Goal: Book appointment/travel/reservation

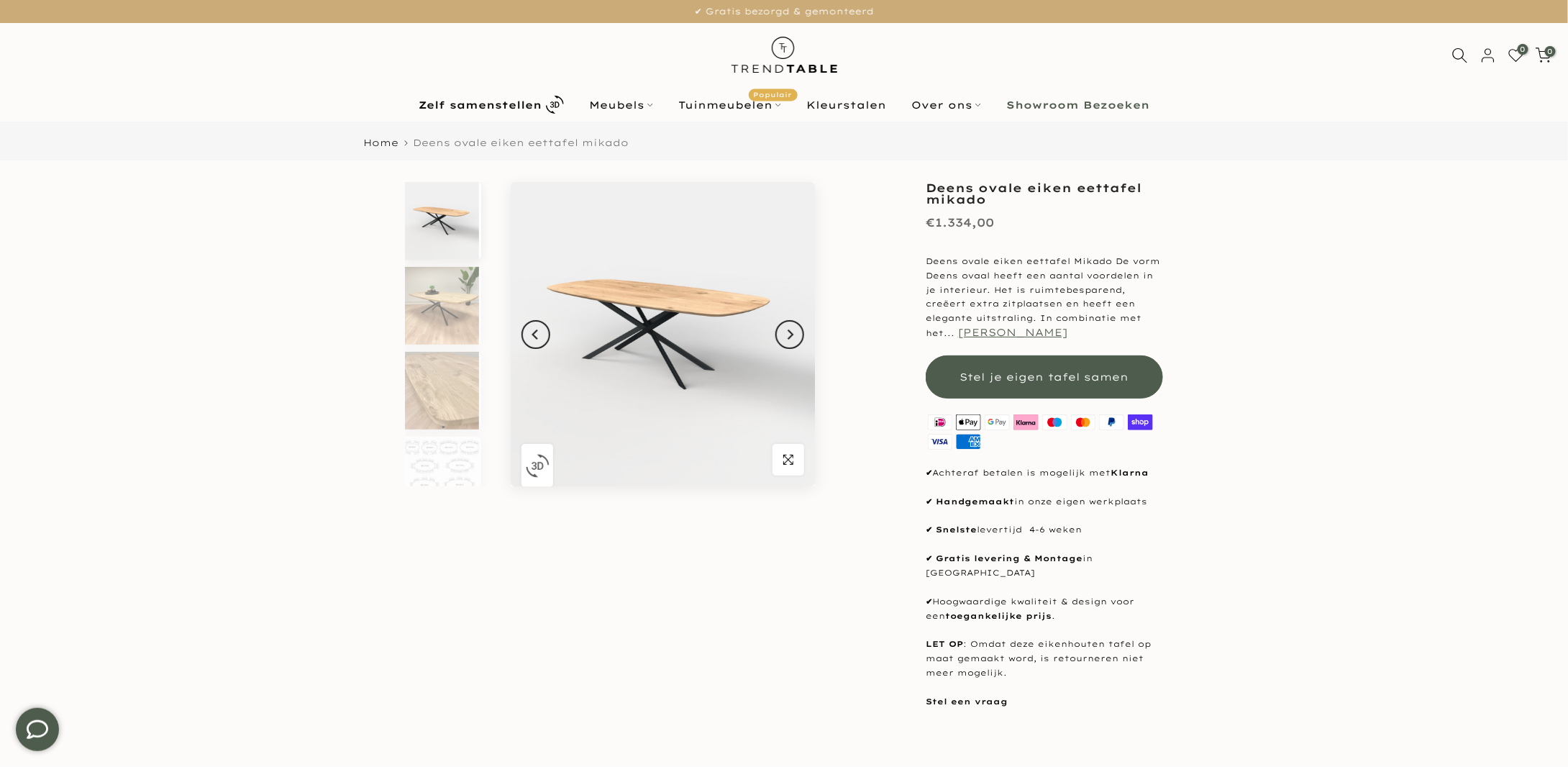
click at [975, 333] on button "[PERSON_NAME]" at bounding box center [1012, 332] width 109 height 13
click at [958, 333] on button "[PERSON_NAME]" at bounding box center [1012, 332] width 109 height 13
click at [463, 479] on img at bounding box center [442, 475] width 74 height 78
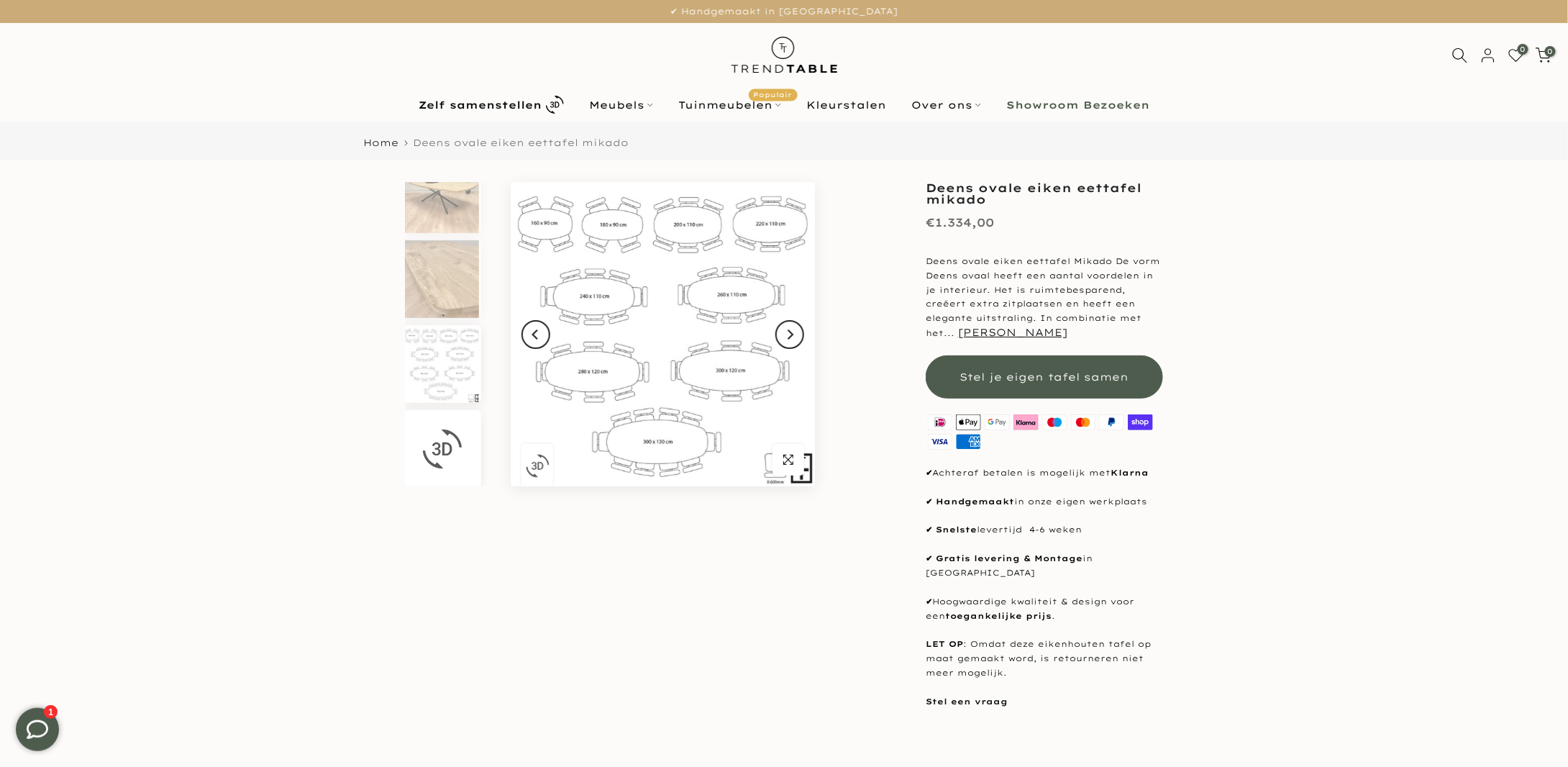
scroll to position [113, 0]
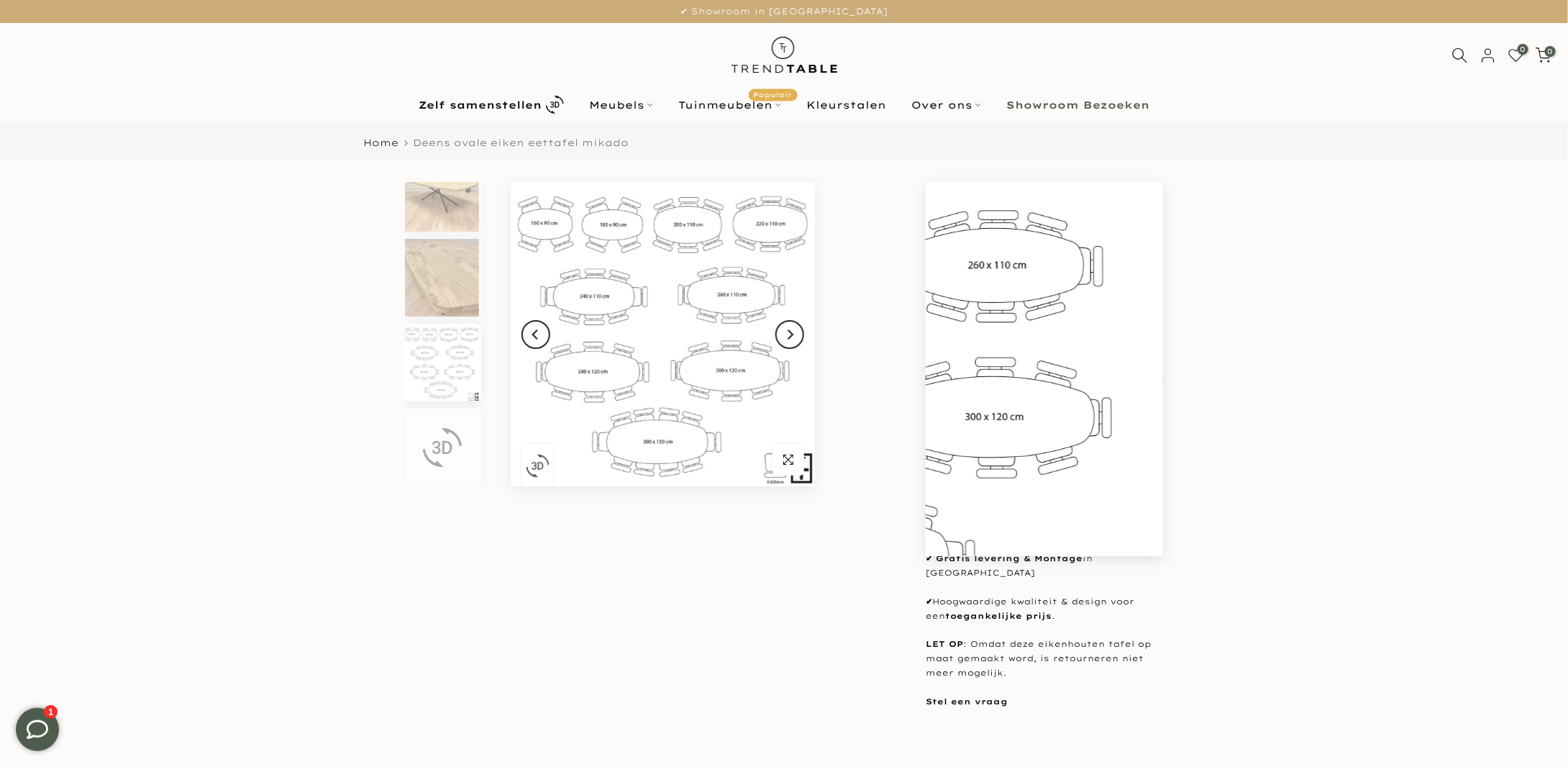
click at [845, 335] on div "Uitverkocht Klik om te vergroten Deens ovale eiken eettafel mikado €1.334,00 De…" at bounding box center [784, 452] width 863 height 541
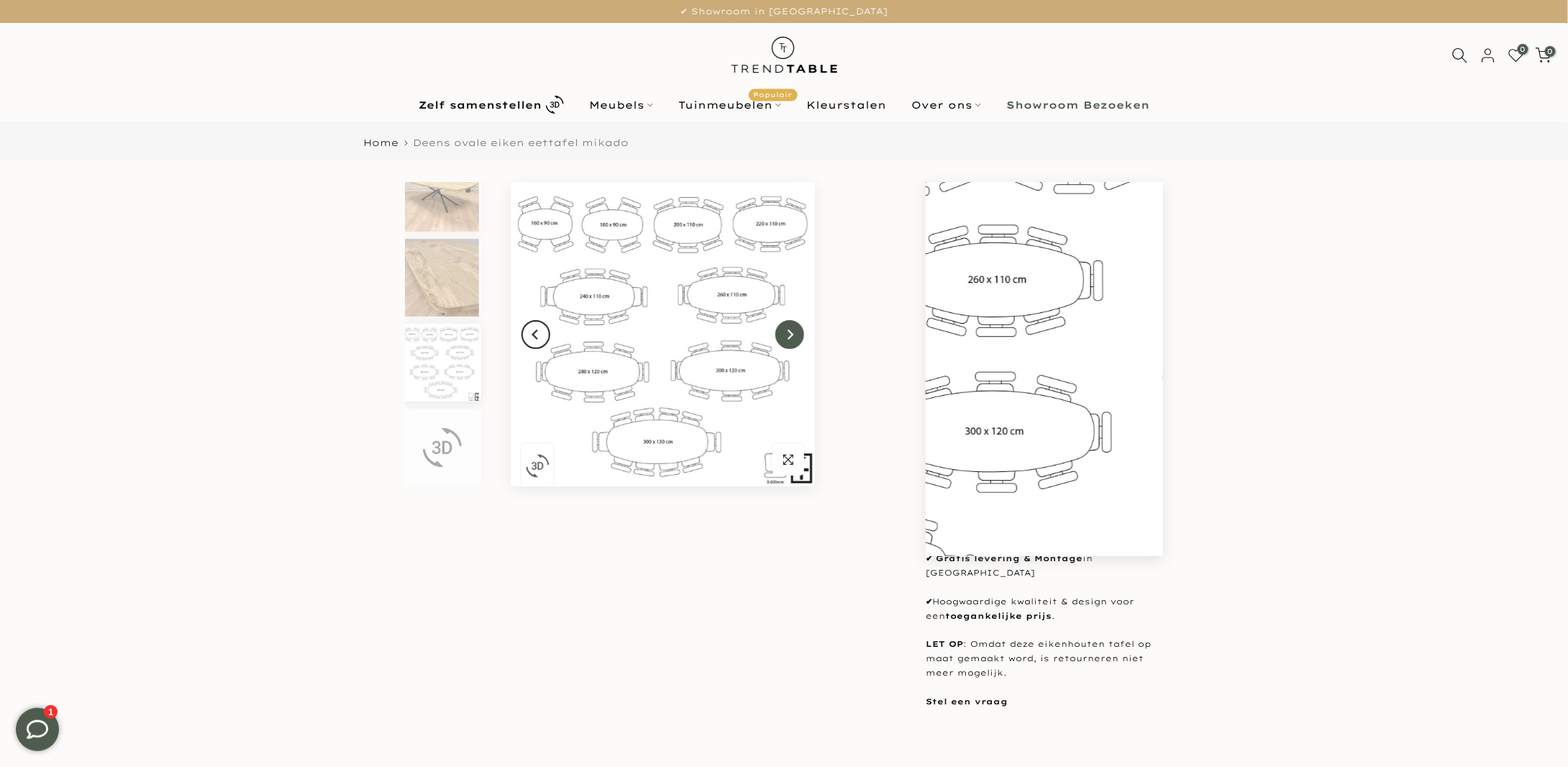
click at [790, 334] on icon "Next" at bounding box center [789, 334] width 10 height 11
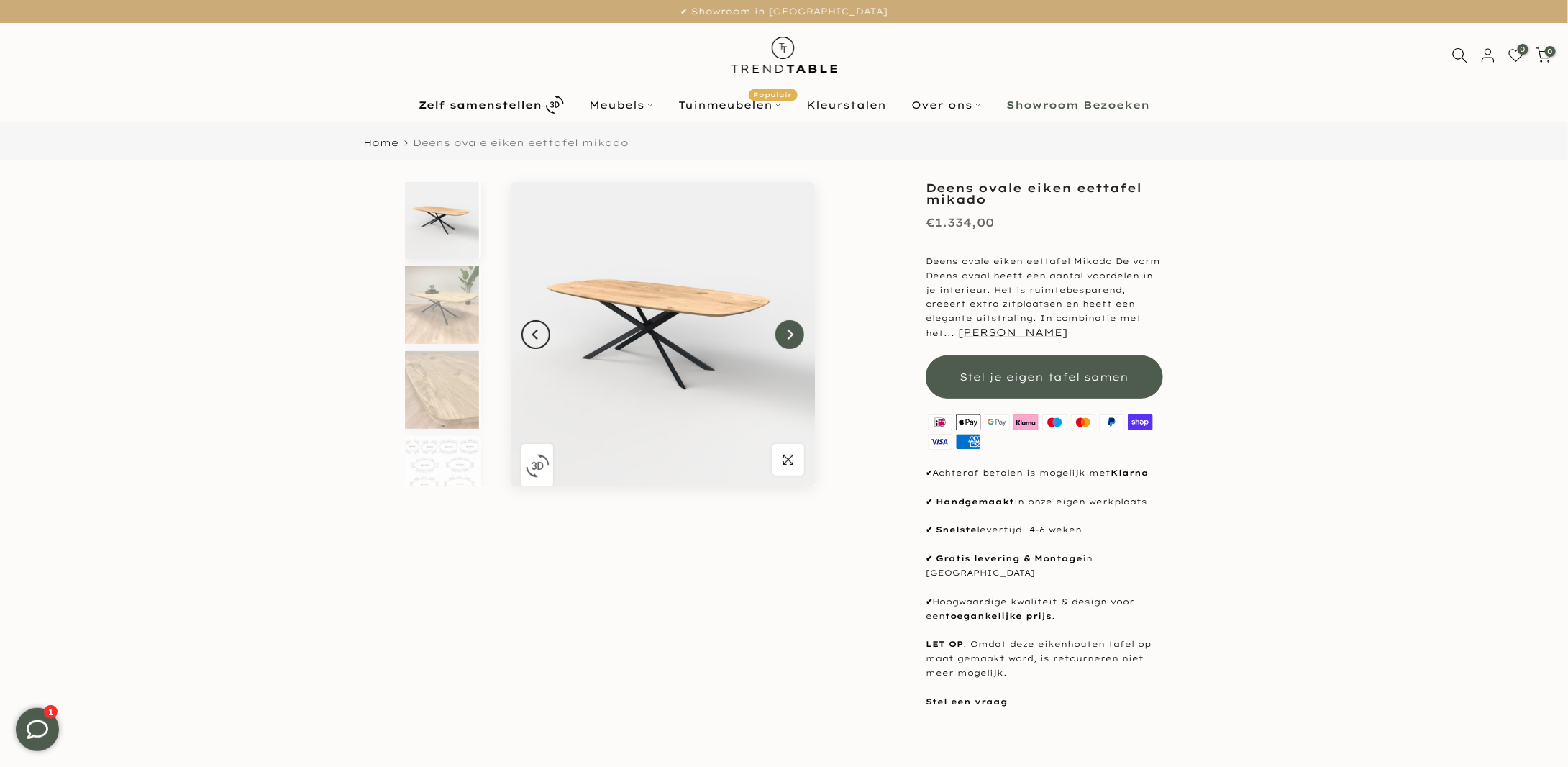
scroll to position [0, 0]
click at [792, 464] on icon "button" at bounding box center [788, 459] width 10 height 10
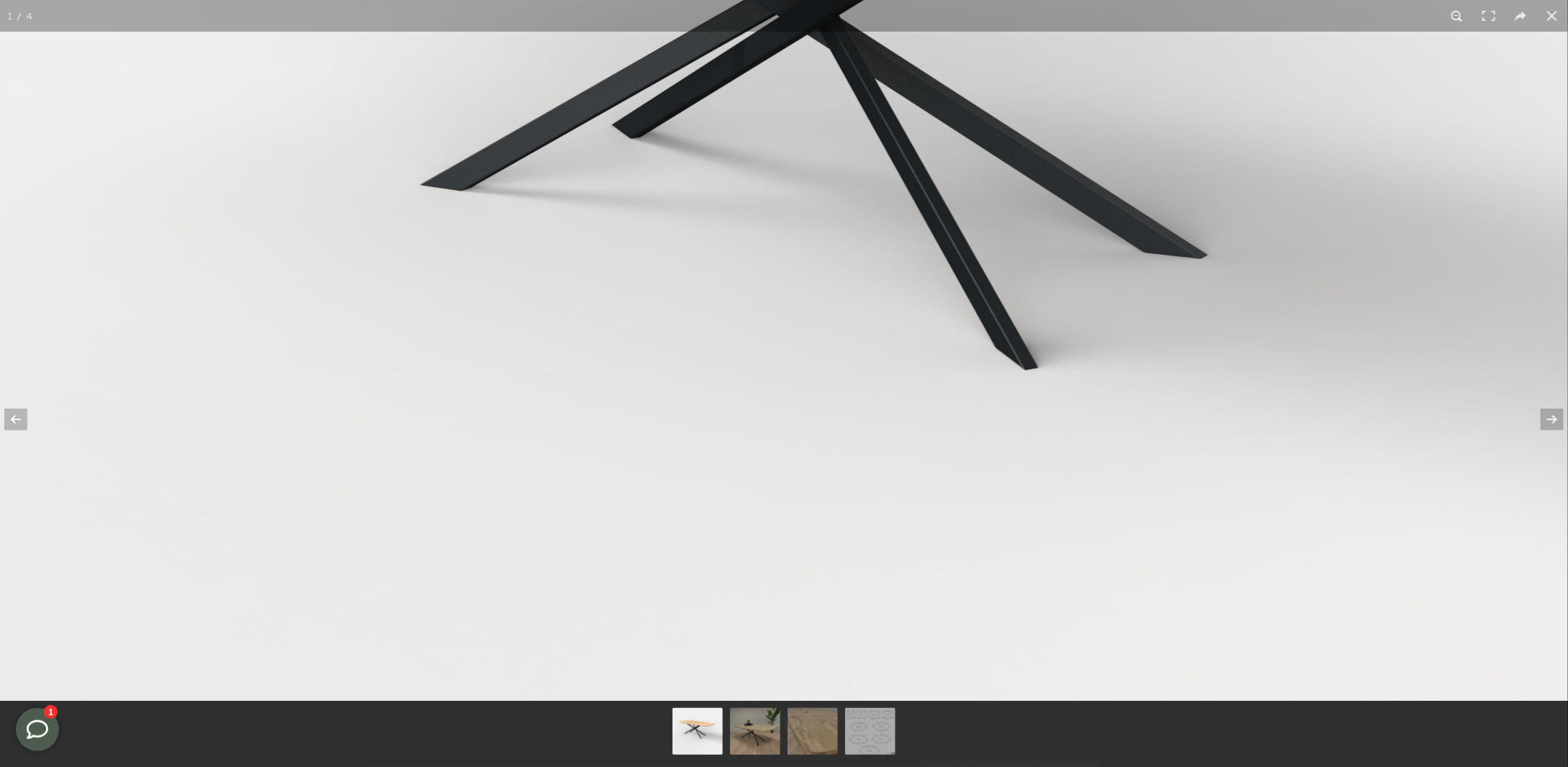
click at [1455, 22] on button at bounding box center [1457, 16] width 32 height 32
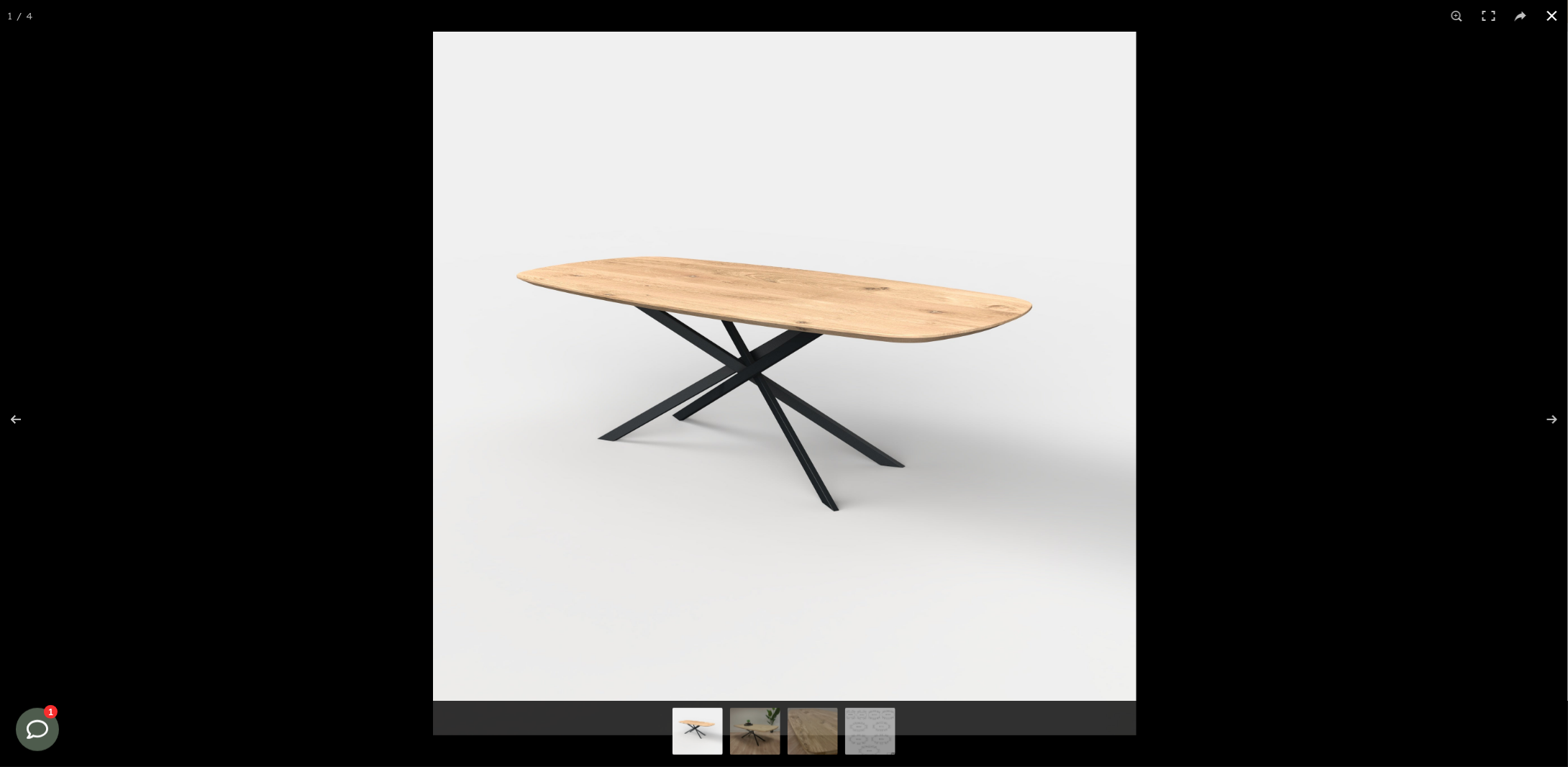
click at [1552, 15] on button at bounding box center [1552, 16] width 32 height 32
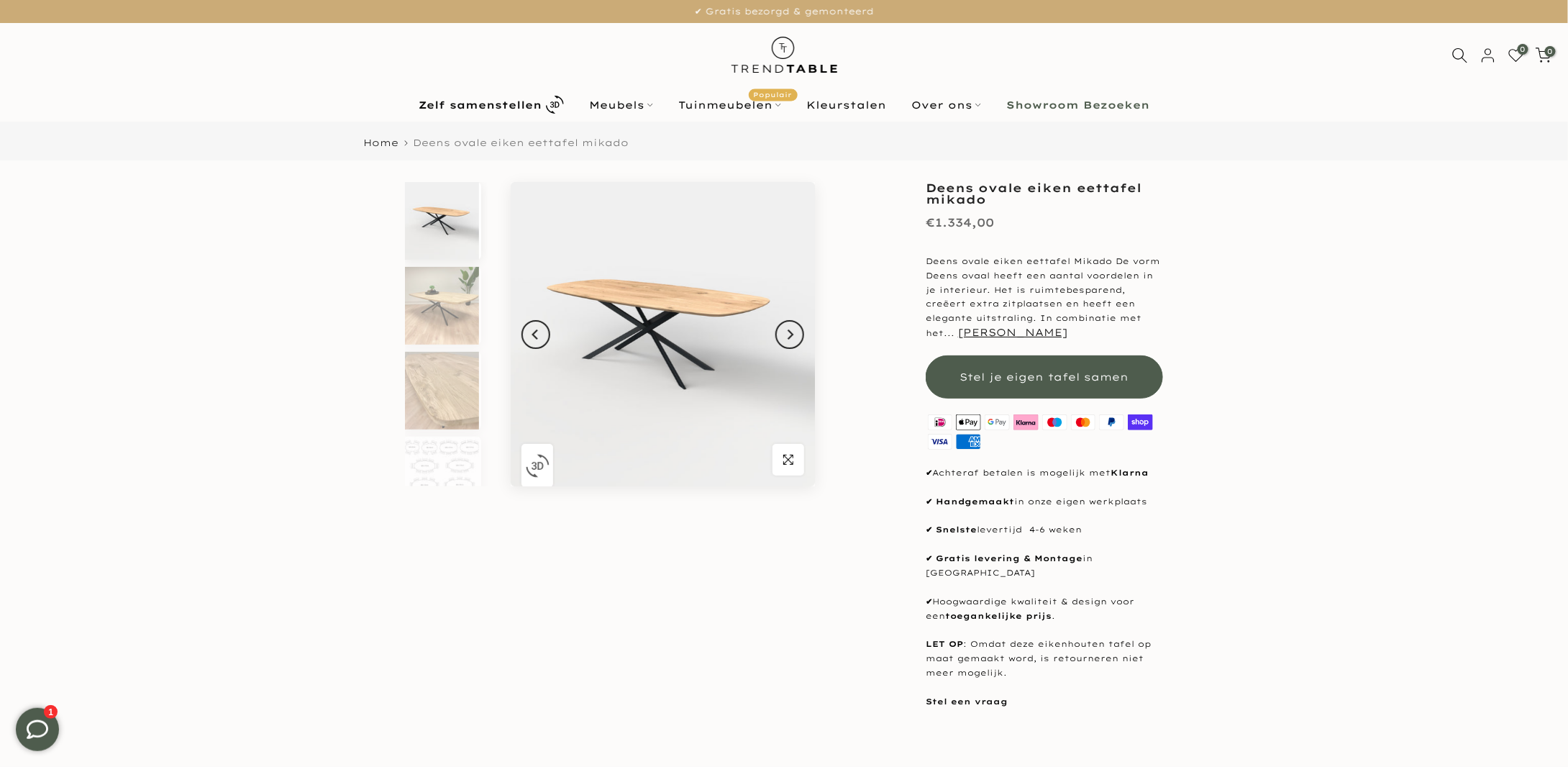
click at [1104, 100] on b "Showroom Bezoeken" at bounding box center [1078, 104] width 143 height 10
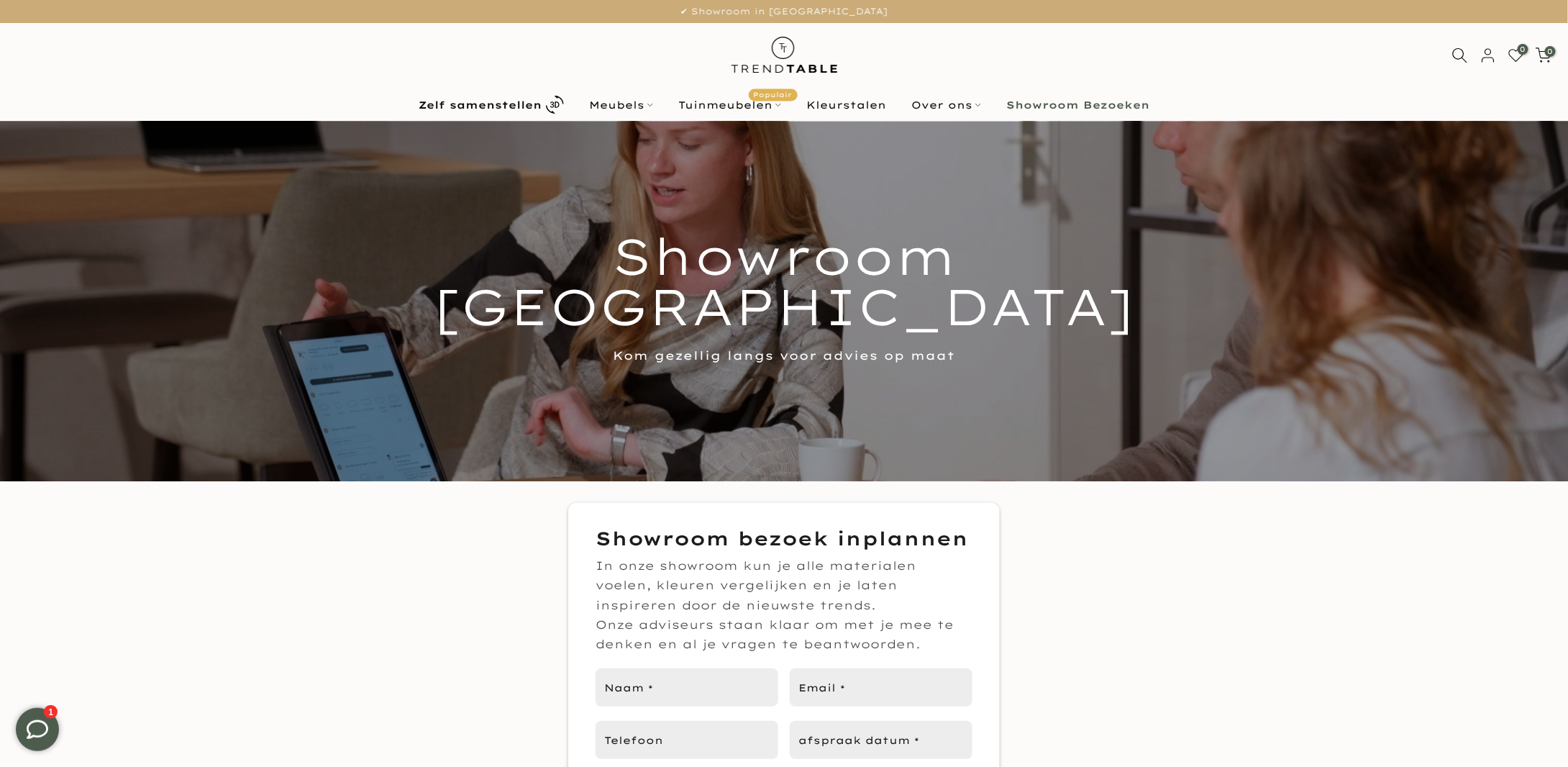
click at [454, 53] on div at bounding box center [784, 55] width 762 height 66
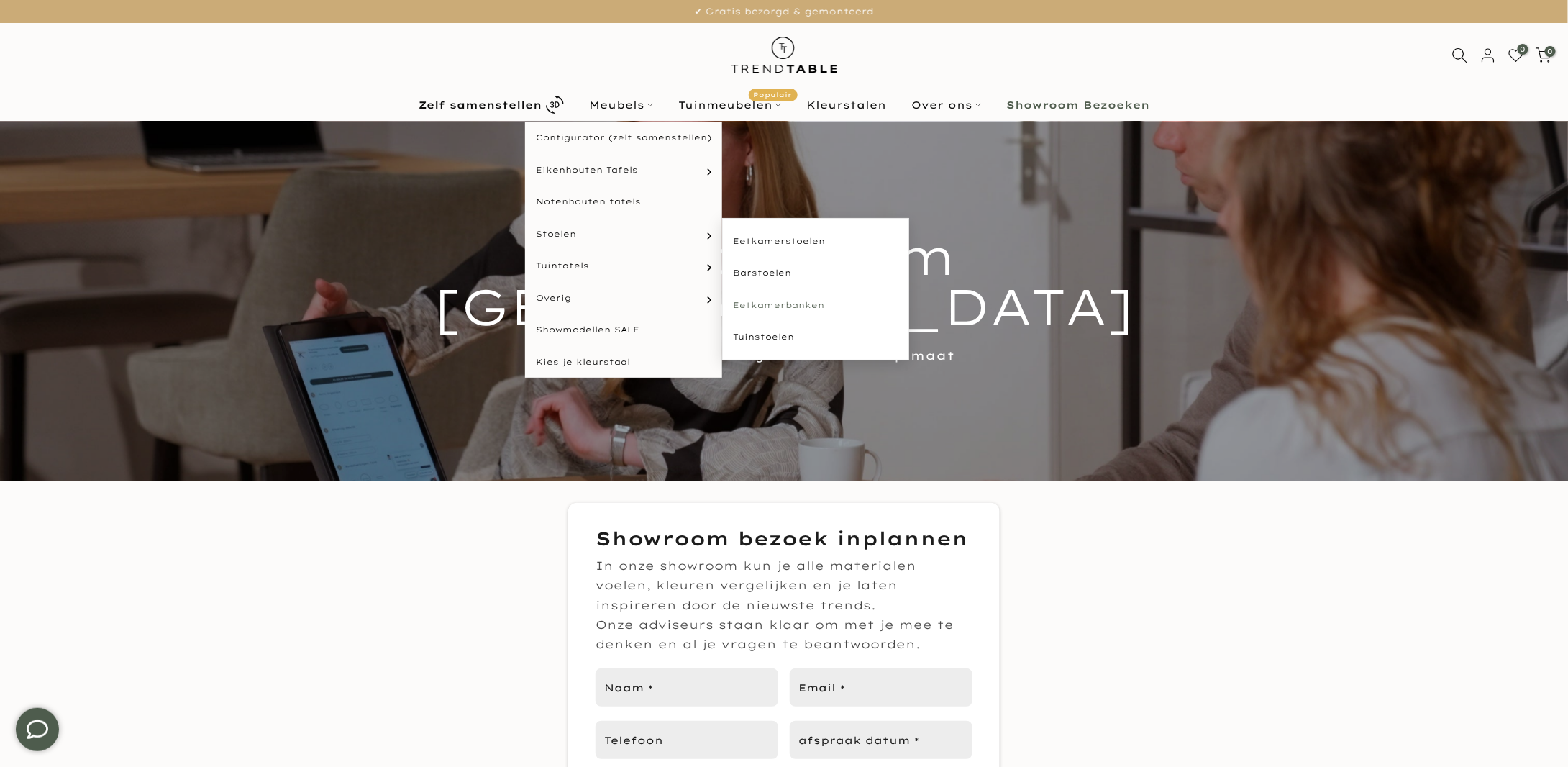
click at [778, 303] on link "Eetkamerbanken" at bounding box center [816, 305] width 187 height 32
